Goal: Task Accomplishment & Management: Use online tool/utility

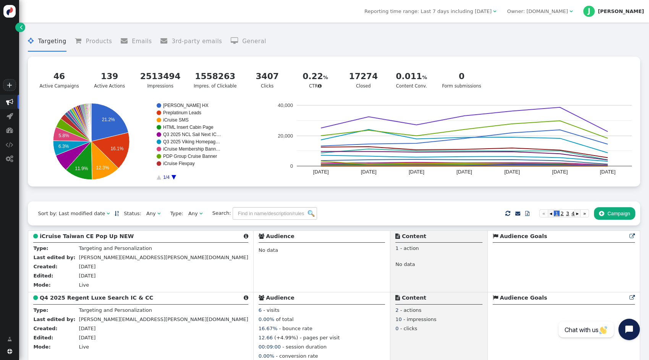
click at [568, 10] on div "Owner: [DOMAIN_NAME]" at bounding box center [537, 12] width 61 height 8
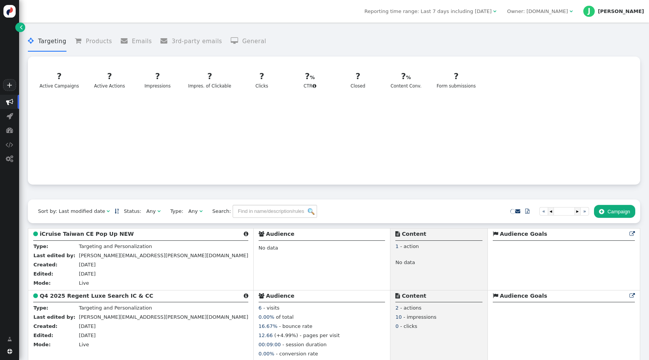
click at [568, 12] on div "Owner: [DOMAIN_NAME]" at bounding box center [537, 12] width 61 height 8
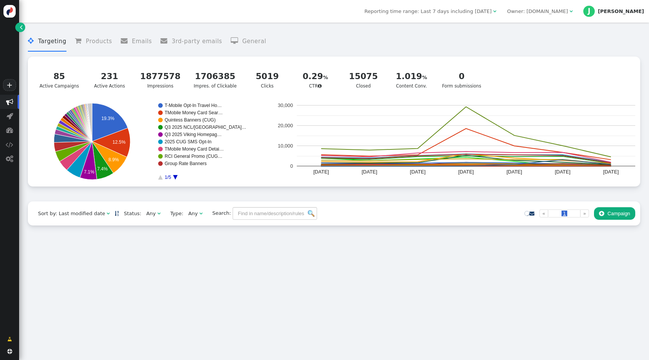
click at [568, 12] on div "Owner: [DOMAIN_NAME]" at bounding box center [537, 12] width 61 height 8
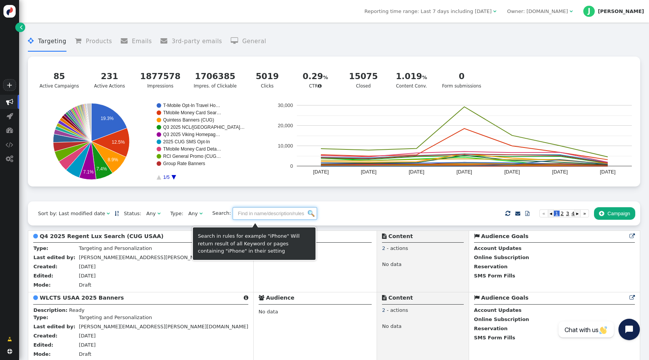
click at [264, 214] on input "text" at bounding box center [275, 213] width 84 height 13
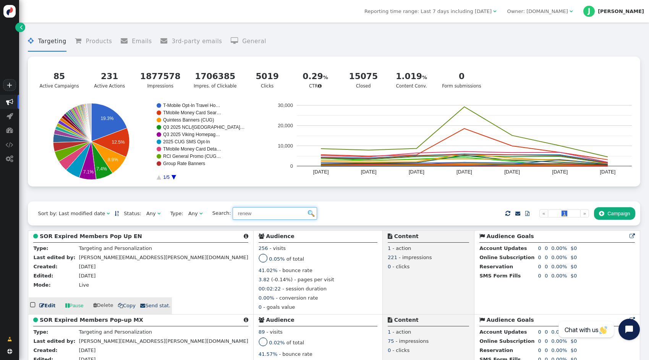
type input "renew"
click at [99, 239] on b "SOR Expired Members Pop Up EN" at bounding box center [91, 236] width 102 height 6
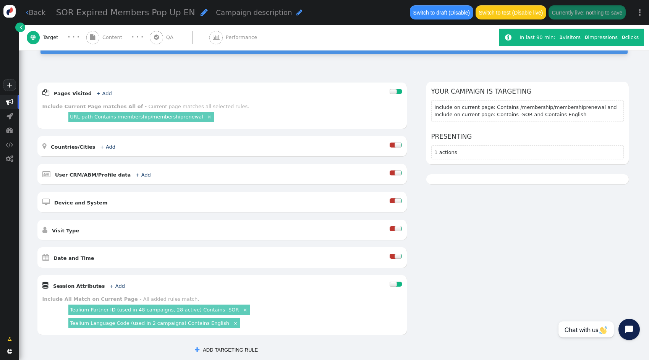
scroll to position [173, 0]
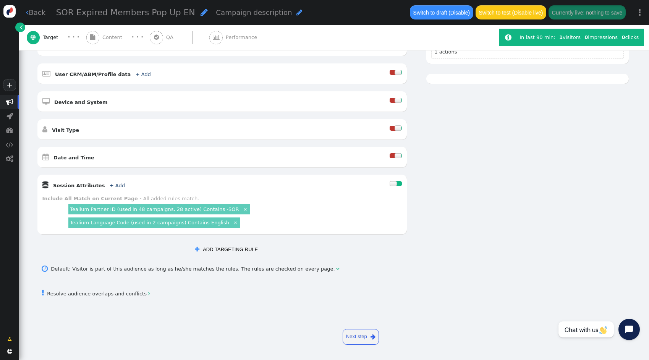
click at [362, 336] on link "Next step " at bounding box center [361, 337] width 36 height 16
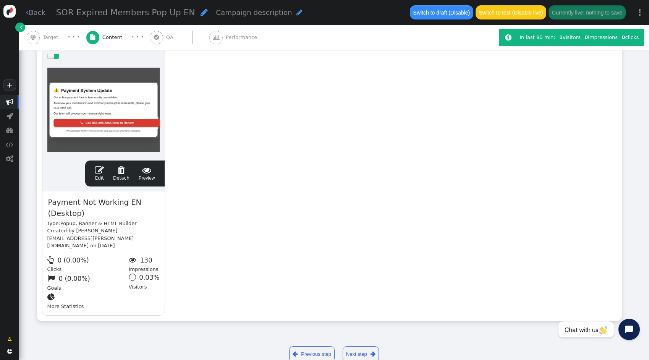
scroll to position [0, 0]
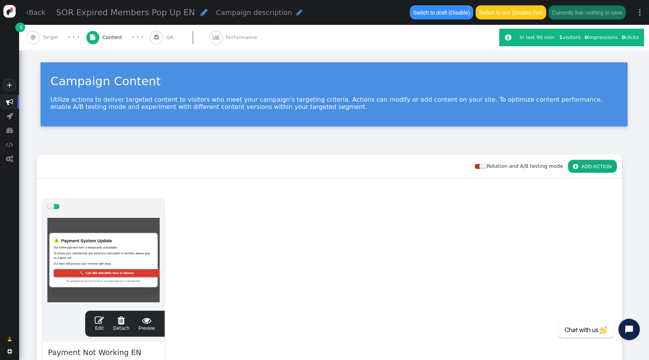
click at [20, 29] on span "" at bounding box center [21, 27] width 3 height 8
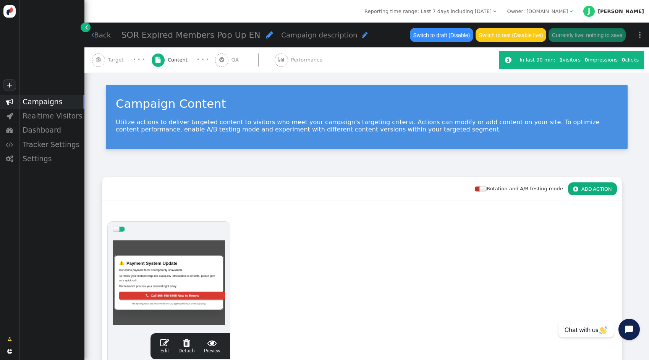
click at [107, 34] on link " Back" at bounding box center [100, 35] width 19 height 10
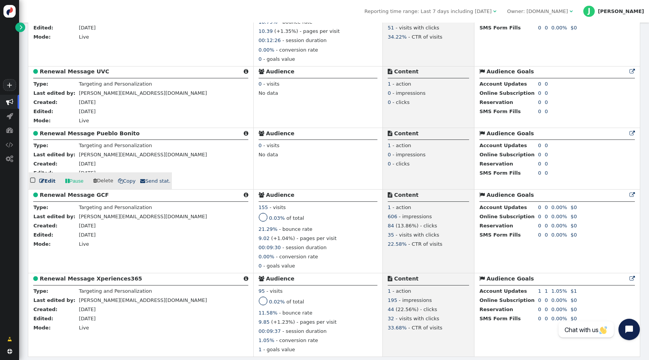
scroll to position [830, 0]
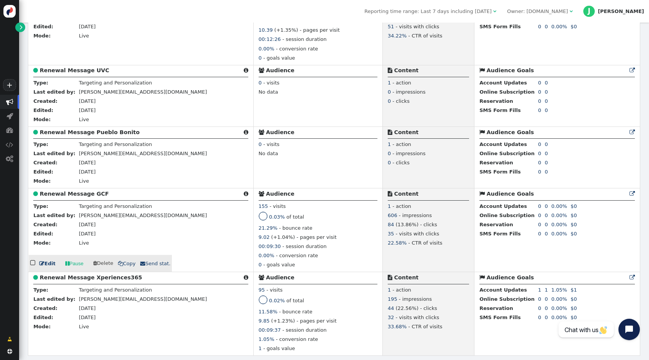
click at [80, 195] on b "Renewal Message GCF" at bounding box center [74, 194] width 69 height 6
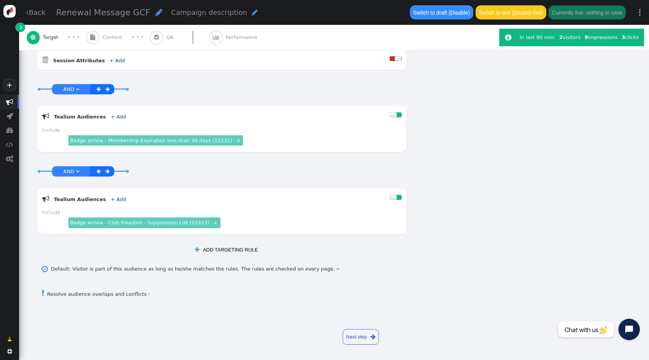
scroll to position [333, 0]
click at [362, 338] on link "Next step " at bounding box center [361, 337] width 36 height 16
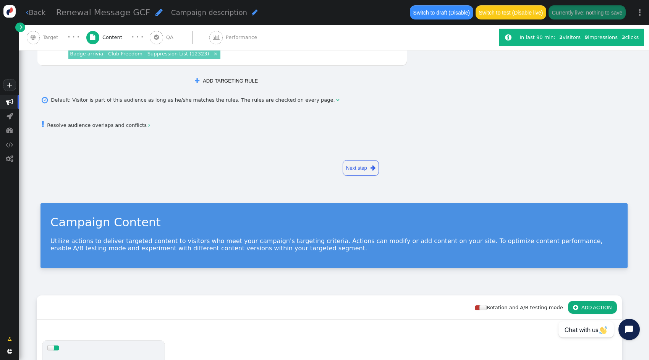
scroll to position [139, 0]
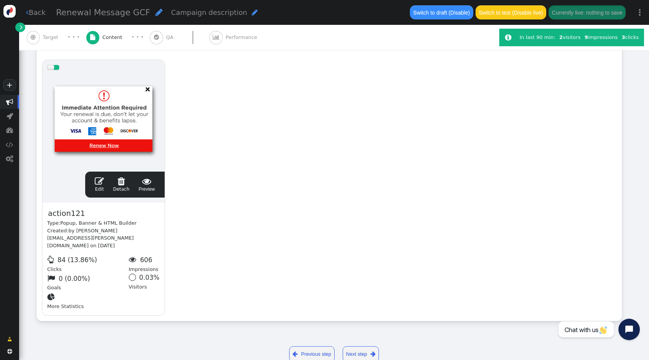
click at [42, 15] on link " Back" at bounding box center [35, 12] width 19 height 10
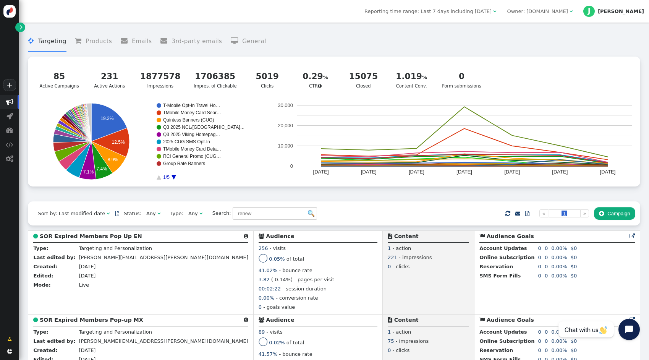
click at [568, 11] on div "Owner: [DOMAIN_NAME]" at bounding box center [537, 12] width 61 height 8
